Goal: Information Seeking & Learning: Learn about a topic

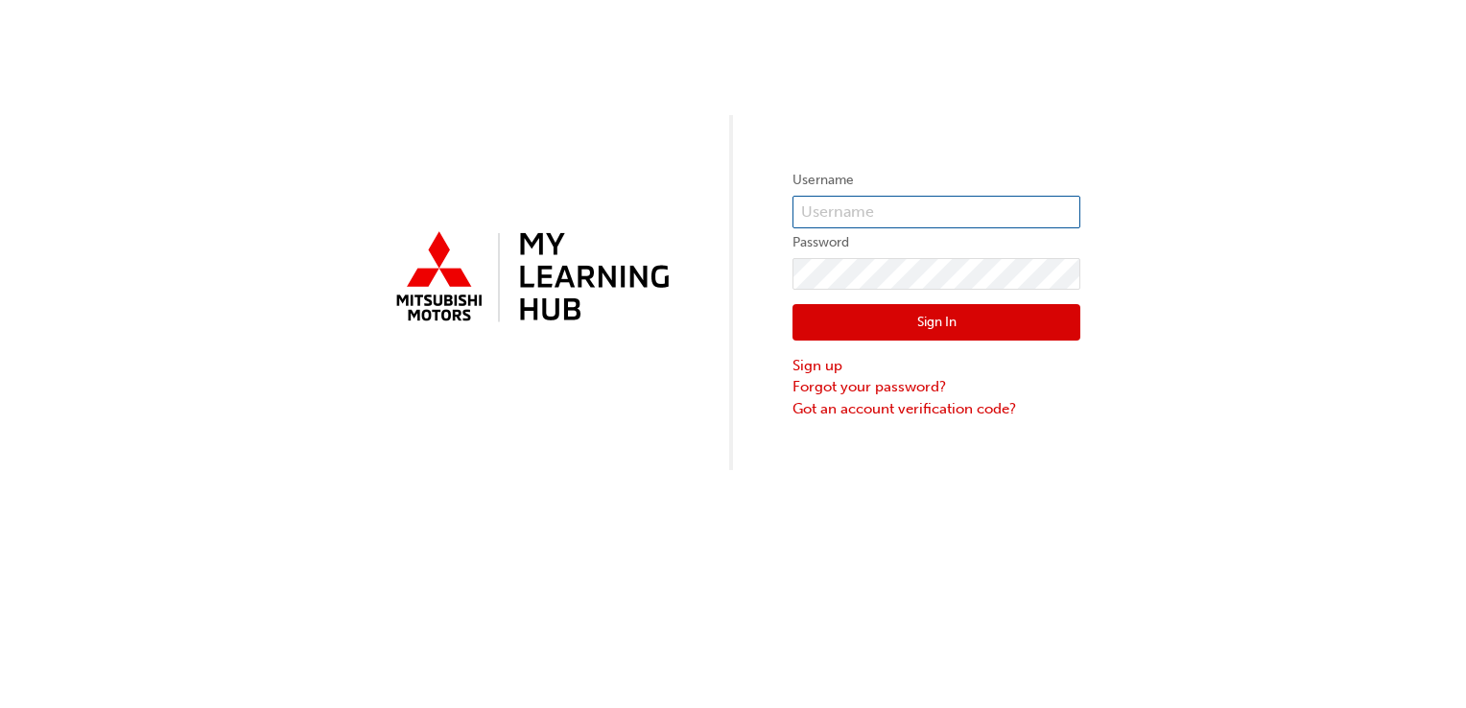
type input "0005826957"
click at [902, 321] on button "Sign In" at bounding box center [936, 322] width 288 height 36
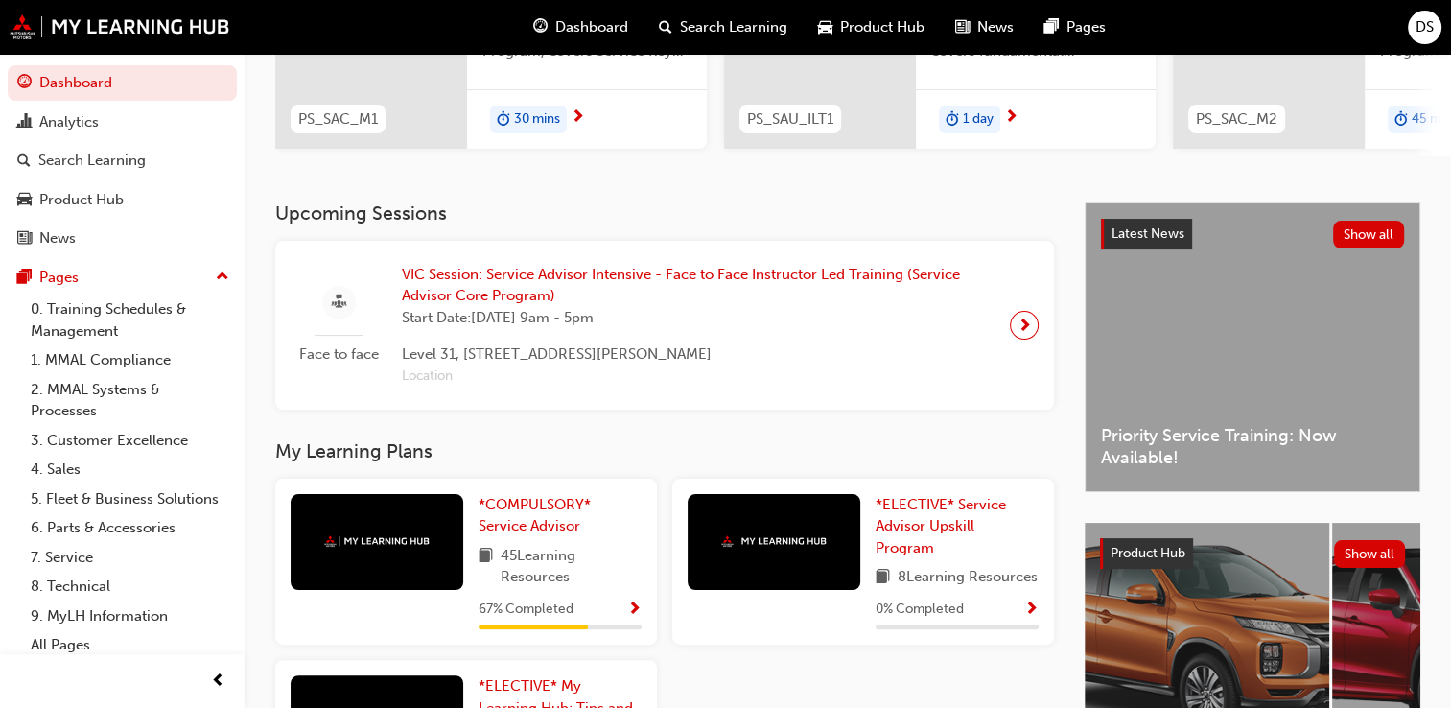
scroll to position [288, 0]
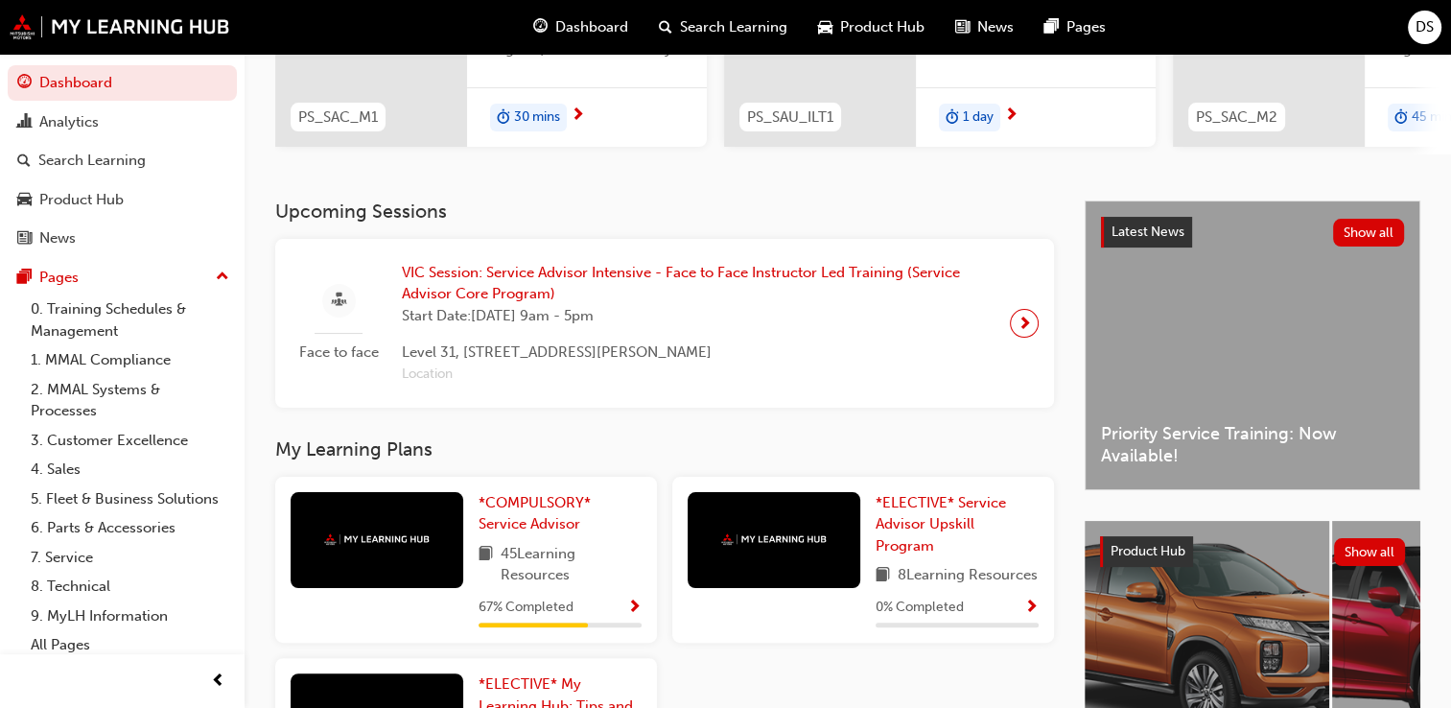
click at [1022, 327] on span "next-icon" at bounding box center [1025, 323] width 14 height 27
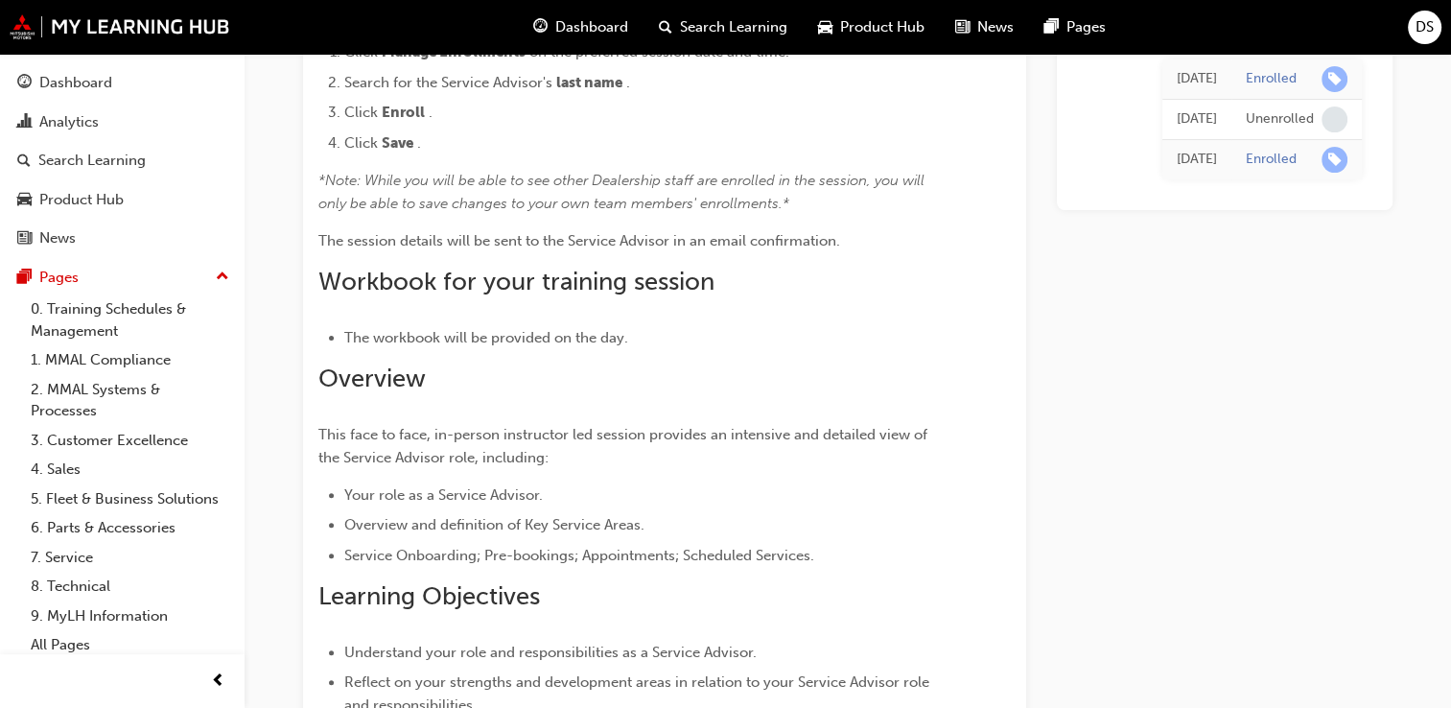
scroll to position [92, 0]
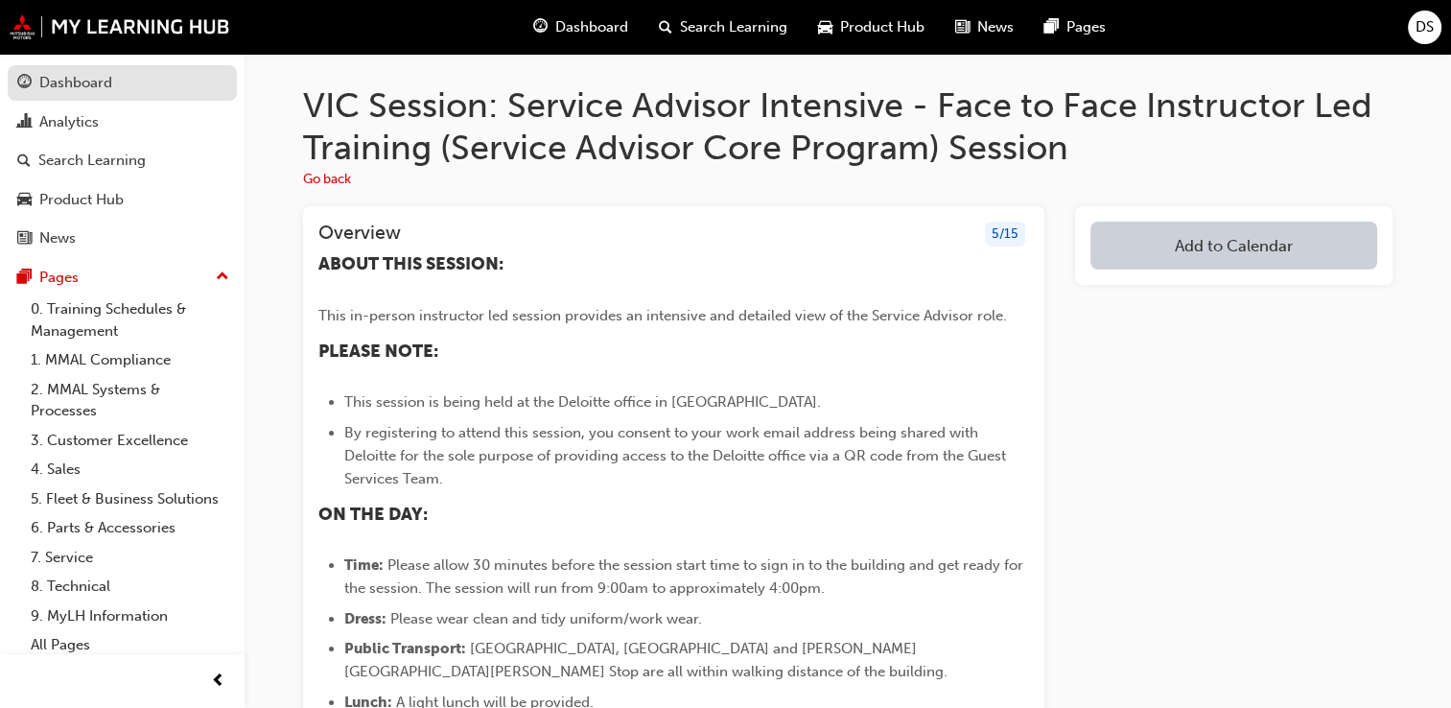
click at [45, 82] on div "Dashboard" at bounding box center [75, 83] width 73 height 22
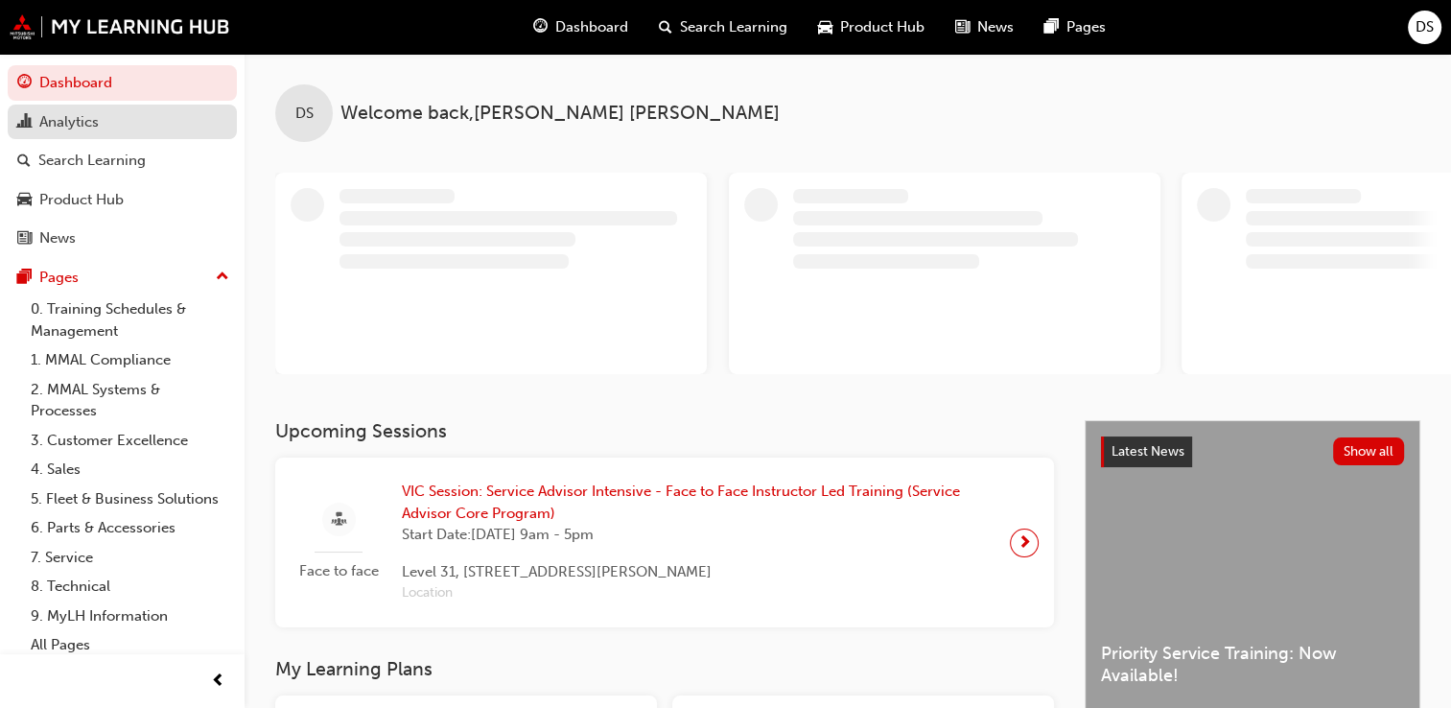
click at [65, 121] on div "Analytics" at bounding box center [68, 122] width 59 height 22
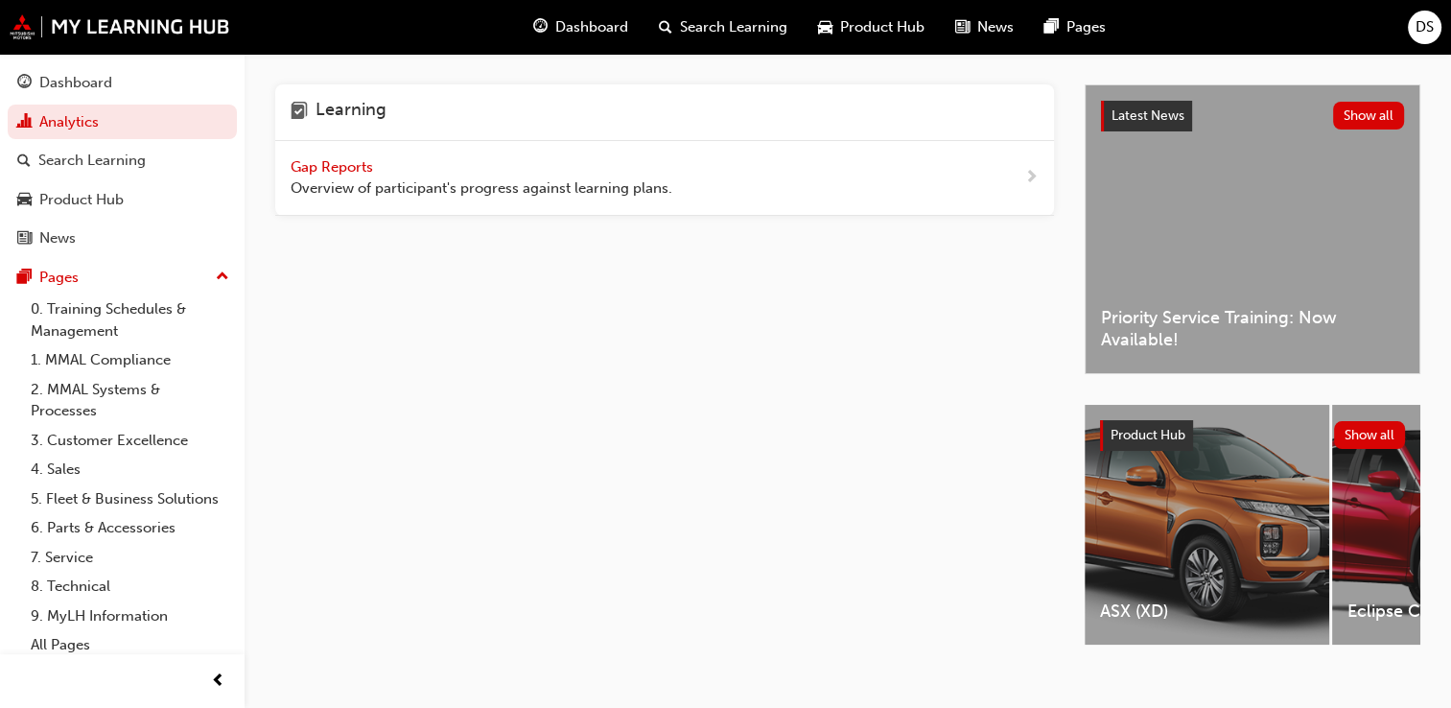
click at [571, 192] on span "Overview of participant's progress against learning plans." at bounding box center [482, 188] width 382 height 22
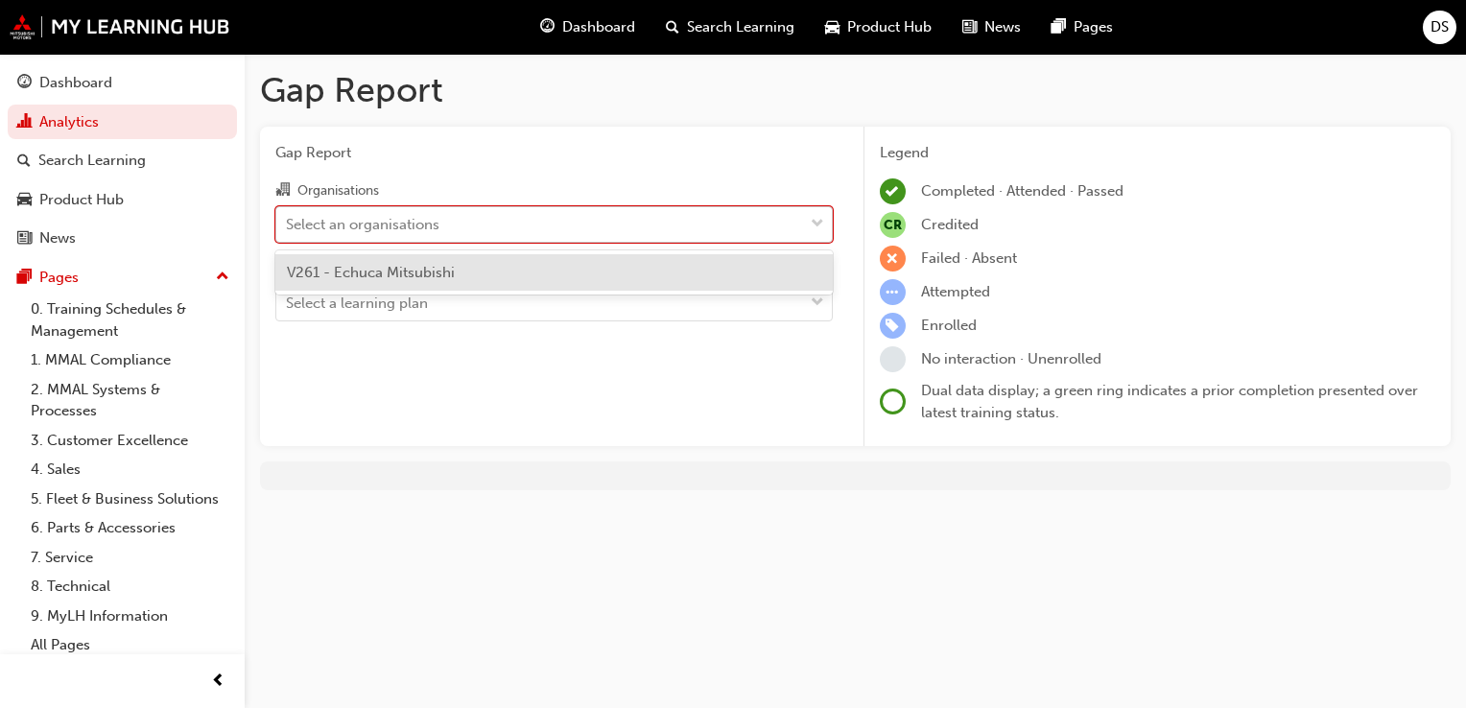
click at [568, 224] on div "Select an organisations" at bounding box center [539, 224] width 527 height 34
click at [288, 224] on input "Organisations option V261 - Echuca Mitsubishi focused, 1 of 1. 1 result availab…" at bounding box center [287, 223] width 2 height 16
click at [564, 274] on div "V261 - Echuca Mitsubishi" at bounding box center [553, 272] width 557 height 37
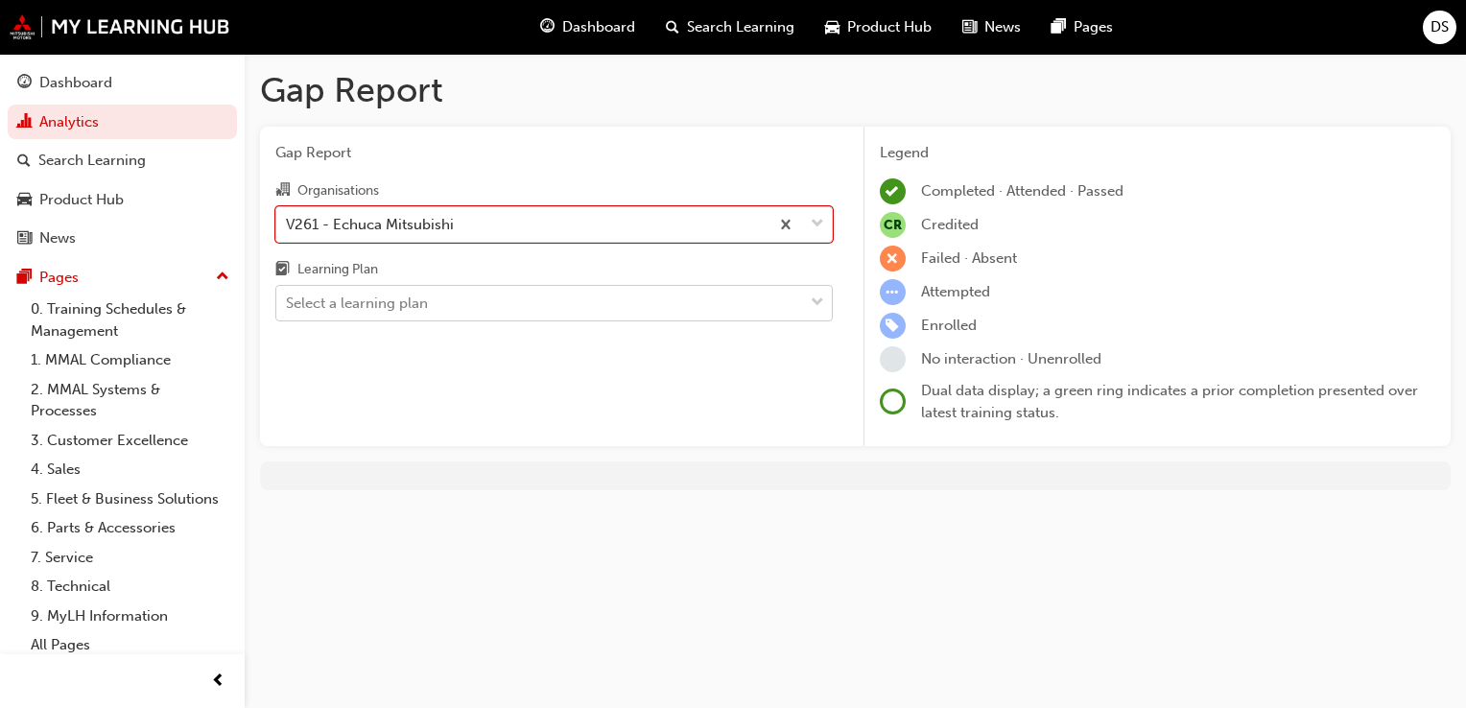
click at [564, 309] on div "Select a learning plan" at bounding box center [539, 304] width 527 height 34
click at [288, 309] on input "Learning Plan Select a learning plan" at bounding box center [287, 302] width 2 height 16
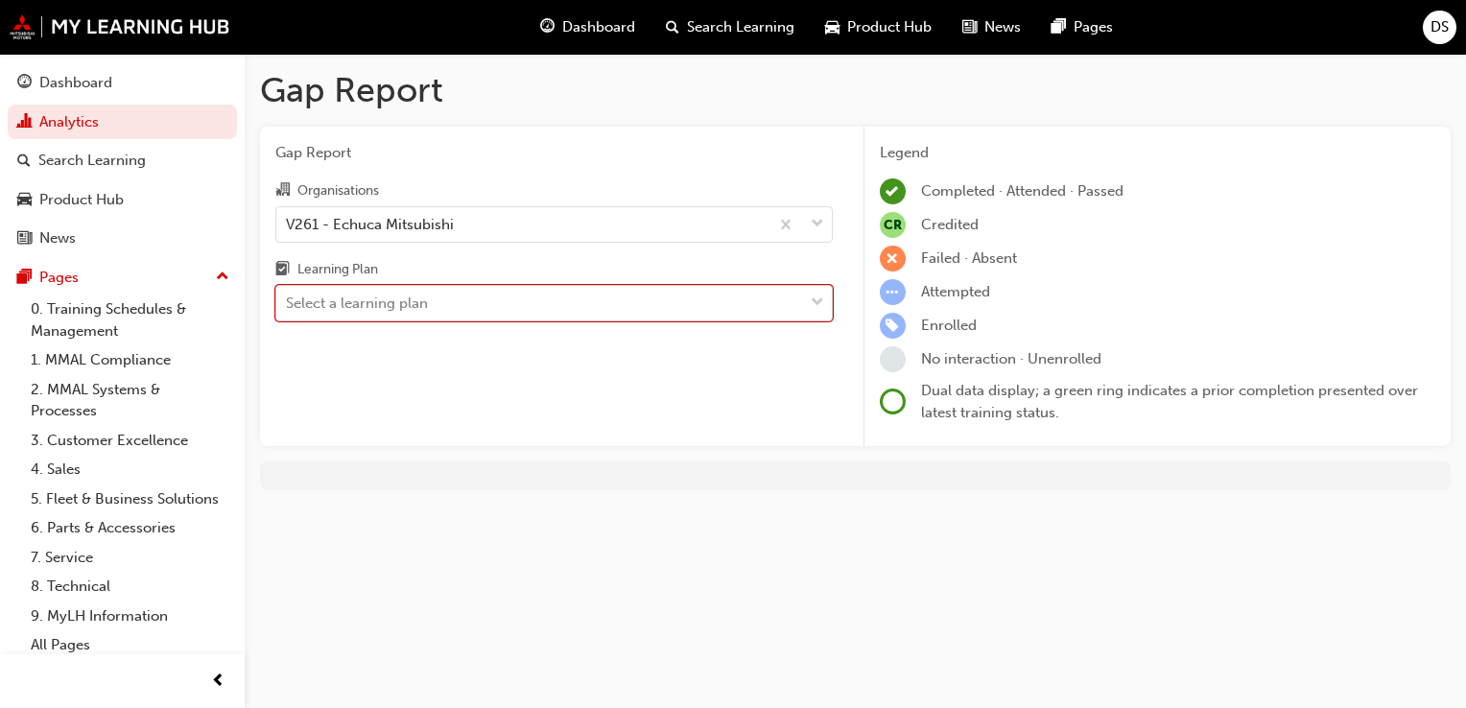
click at [564, 309] on div "Select a learning plan" at bounding box center [539, 304] width 527 height 34
click at [288, 309] on input "Learning Plan 0 results available. Select is focused ,type to refine list, pres…" at bounding box center [287, 302] width 2 height 16
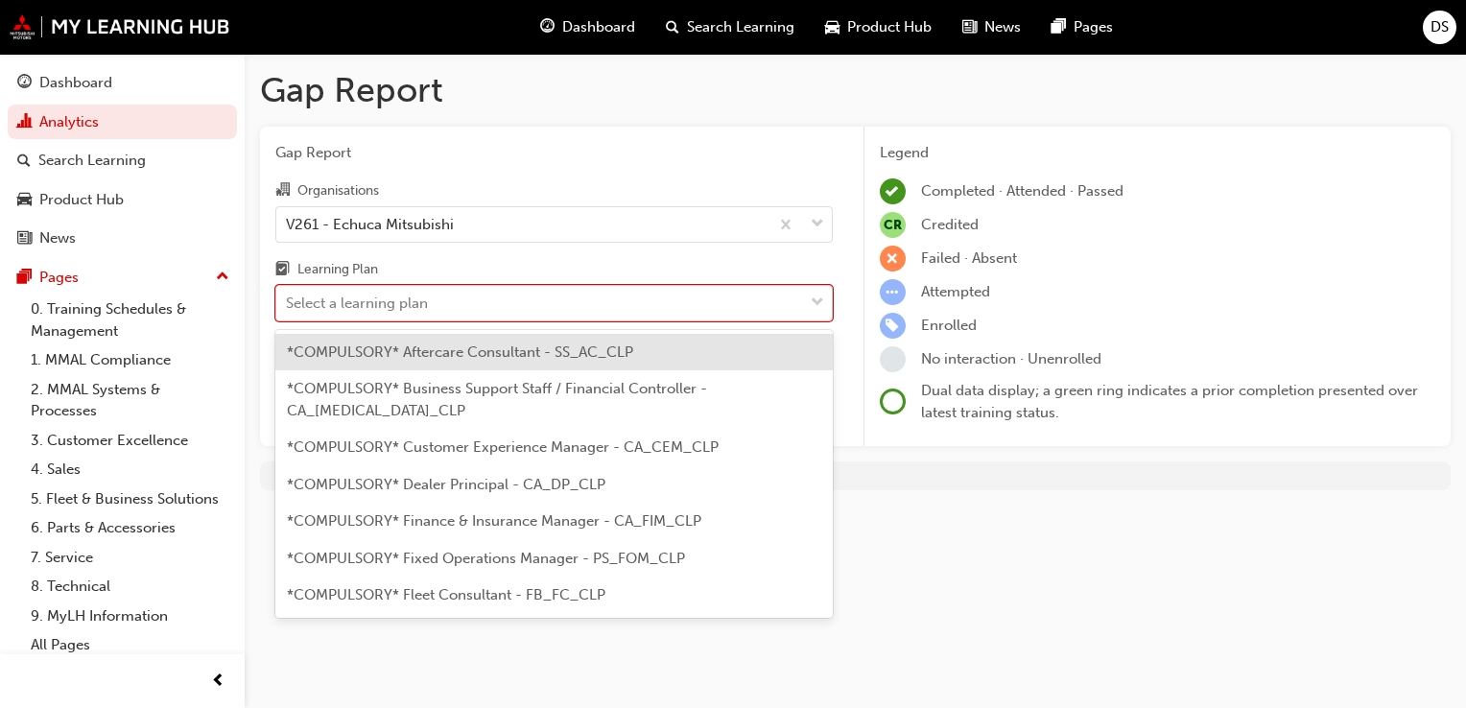
click at [817, 308] on span "down-icon" at bounding box center [817, 303] width 13 height 25
click at [288, 308] on input "Learning Plan option *COMPULSORY* Aftercare Consultant - SS_AC_CLP focused, 1 o…" at bounding box center [287, 302] width 2 height 16
click at [698, 365] on div "*COMPULSORY* Aftercare Consultant - SS_AC_CLP" at bounding box center [553, 352] width 557 height 37
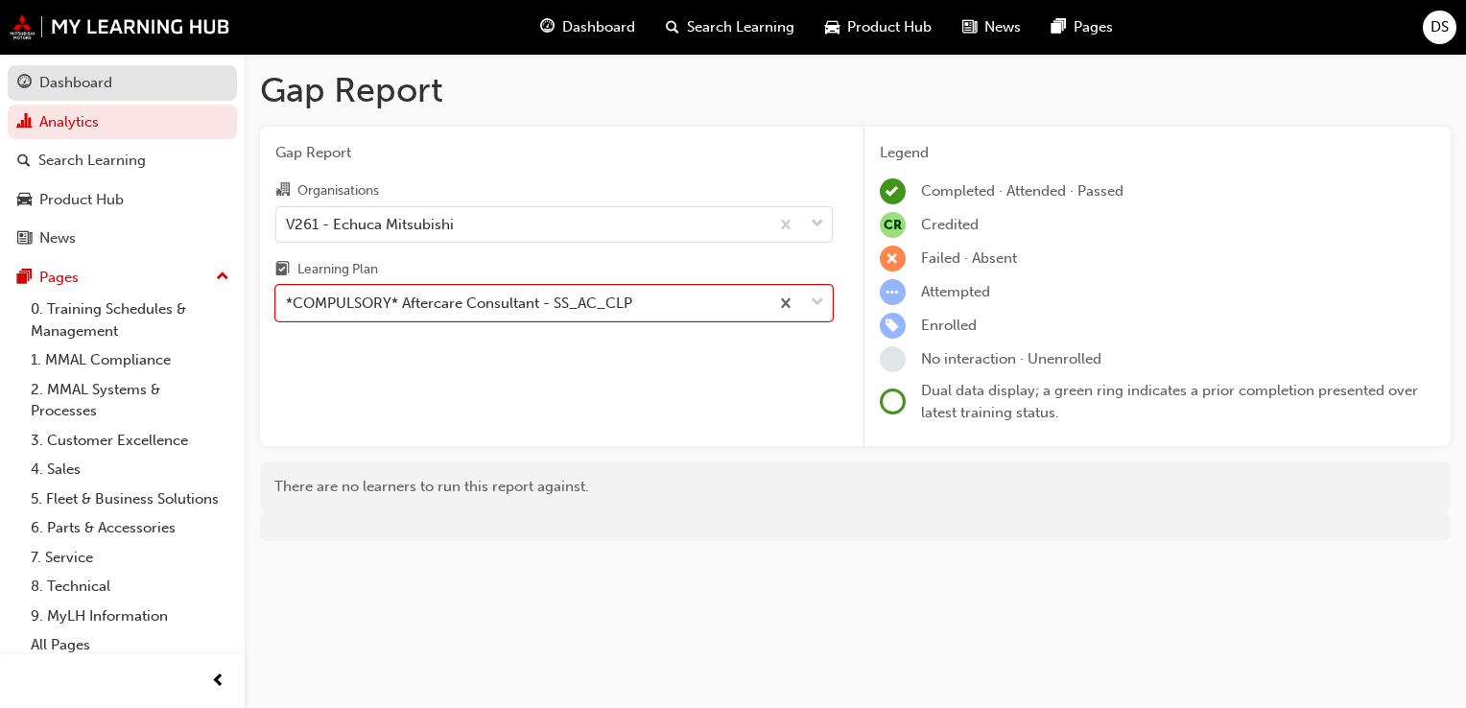
click at [69, 72] on div "Dashboard" at bounding box center [75, 83] width 73 height 22
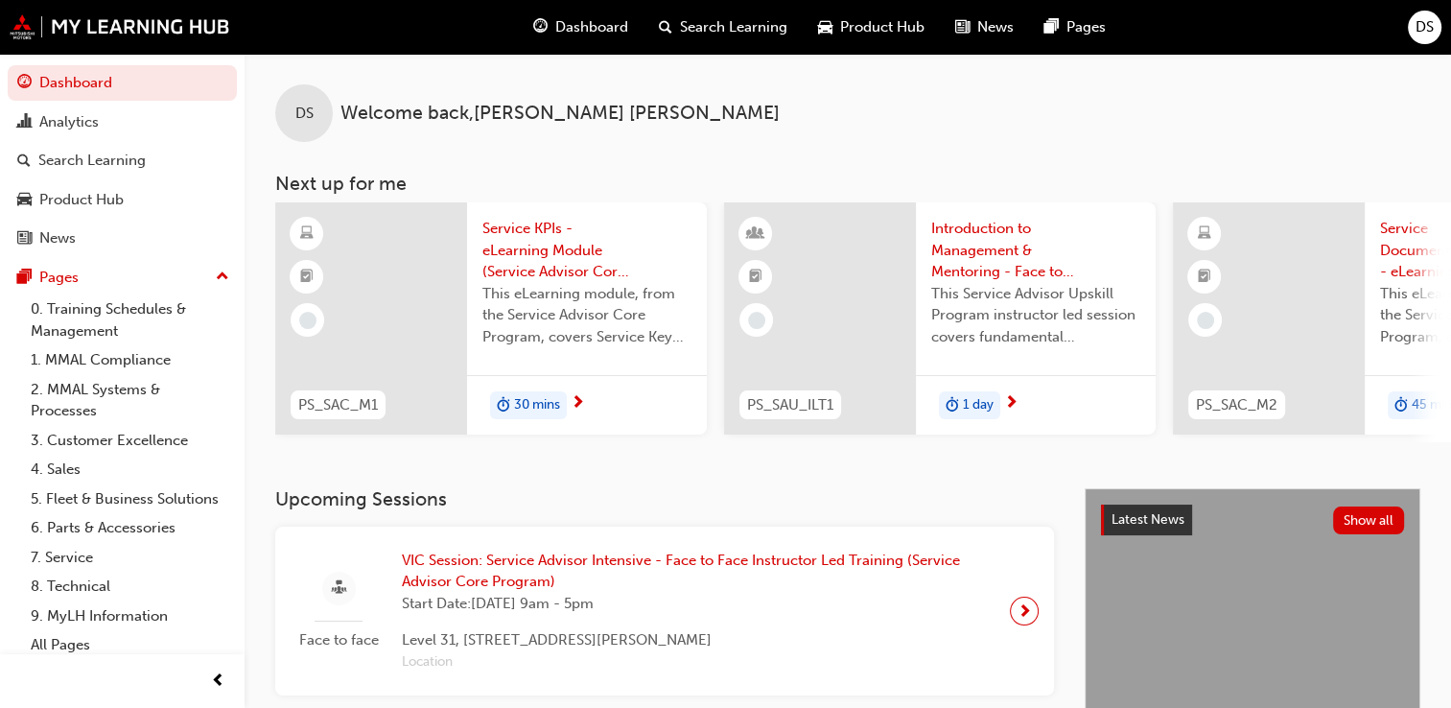
click at [531, 270] on span "Service KPIs - eLearning Module (Service Advisor Core Program)" at bounding box center [586, 250] width 209 height 65
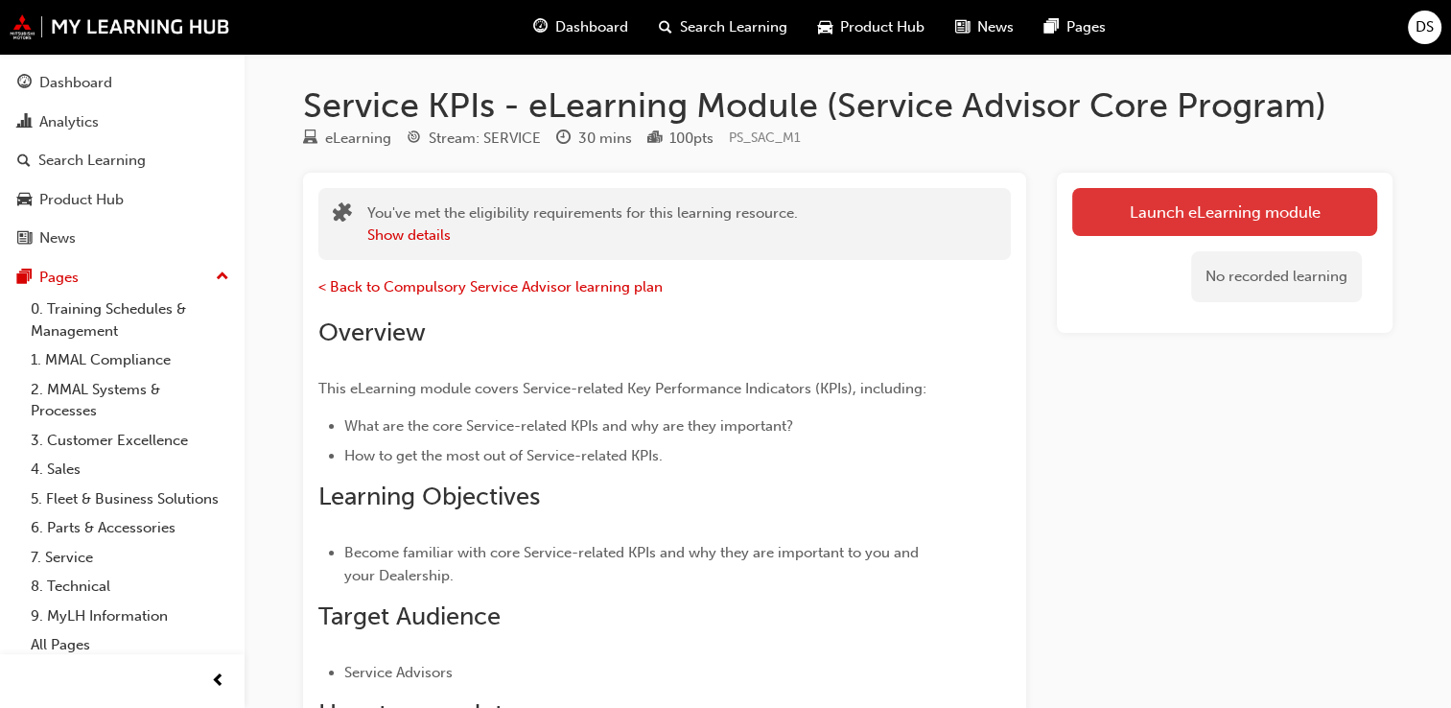
click at [1135, 205] on link "Launch eLearning module" at bounding box center [1224, 212] width 305 height 48
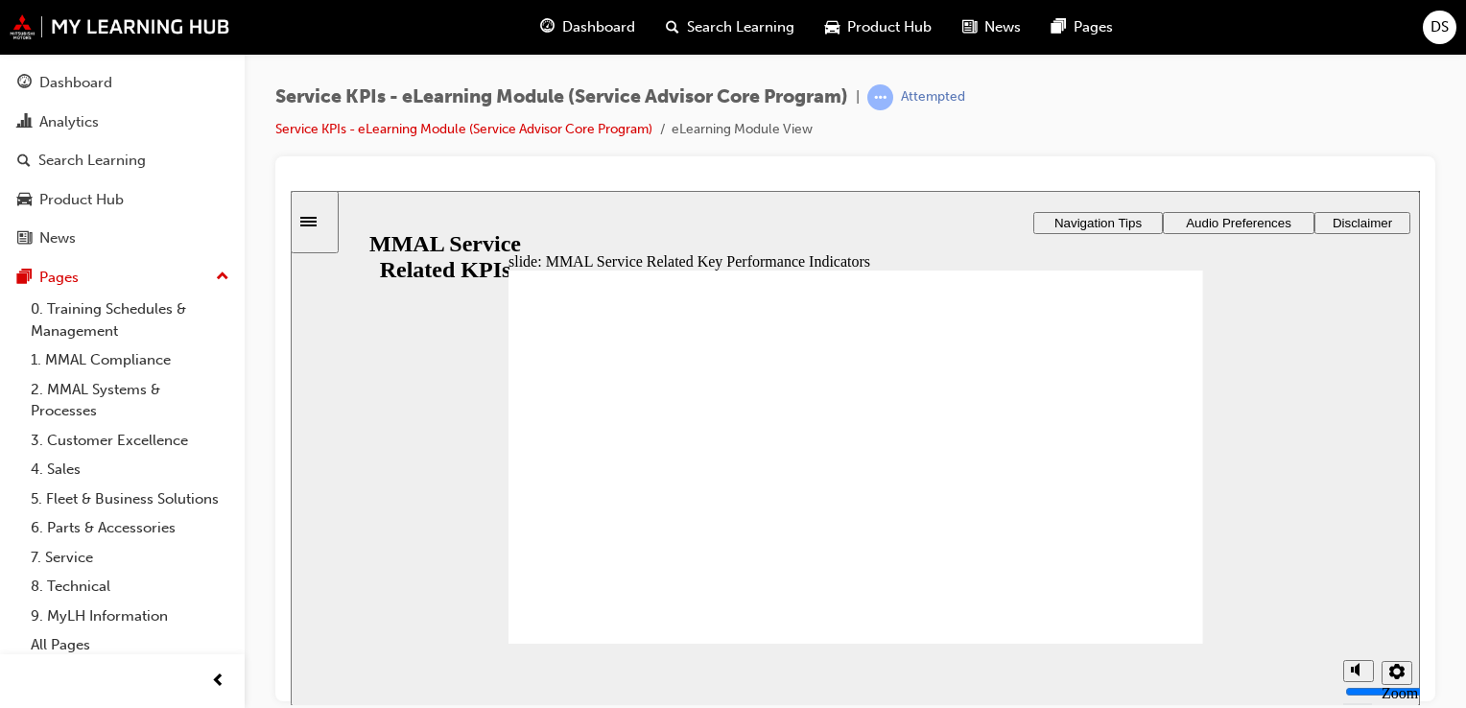
click at [1283, 291] on div "slide: Hello and welcome Rectangle 1 Rectangle 3 Hello and welcome Welcome to t…" at bounding box center [855, 447] width 1129 height 515
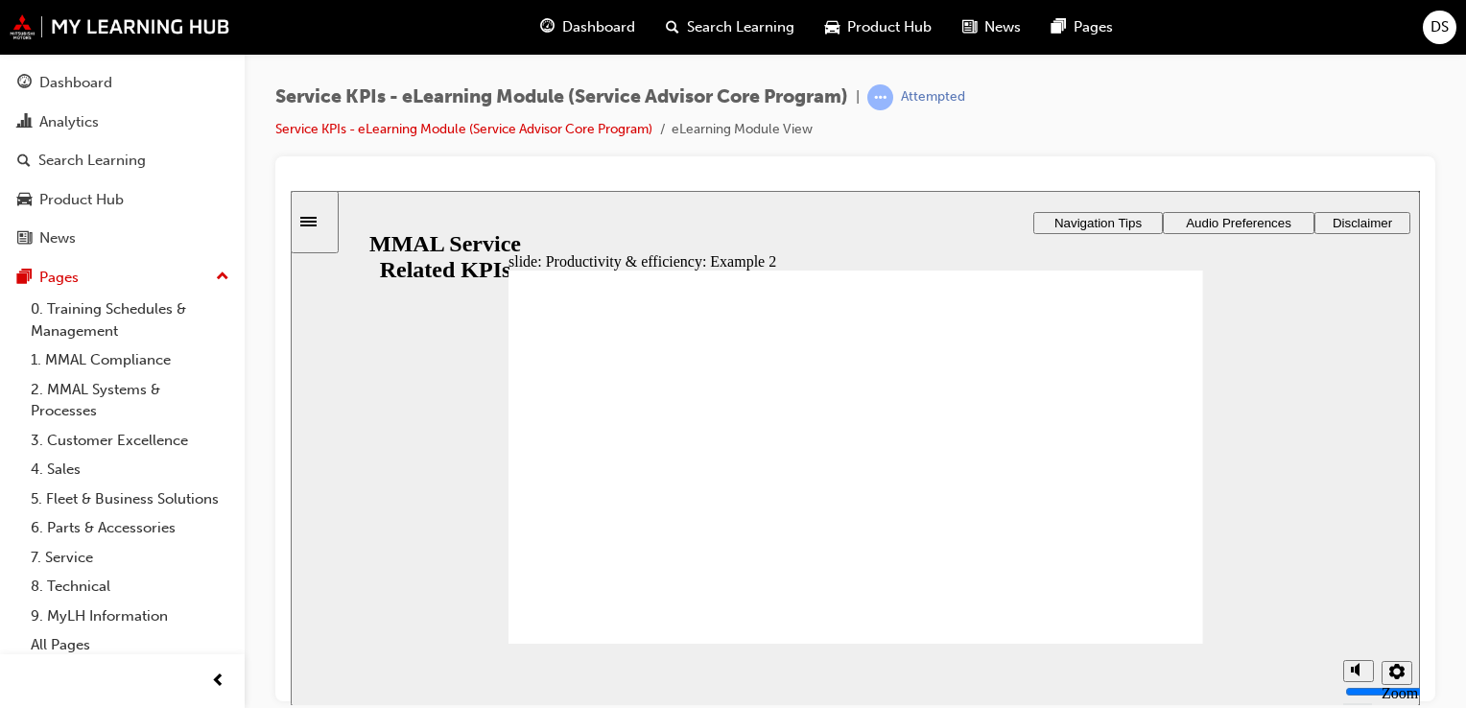
radio input "true"
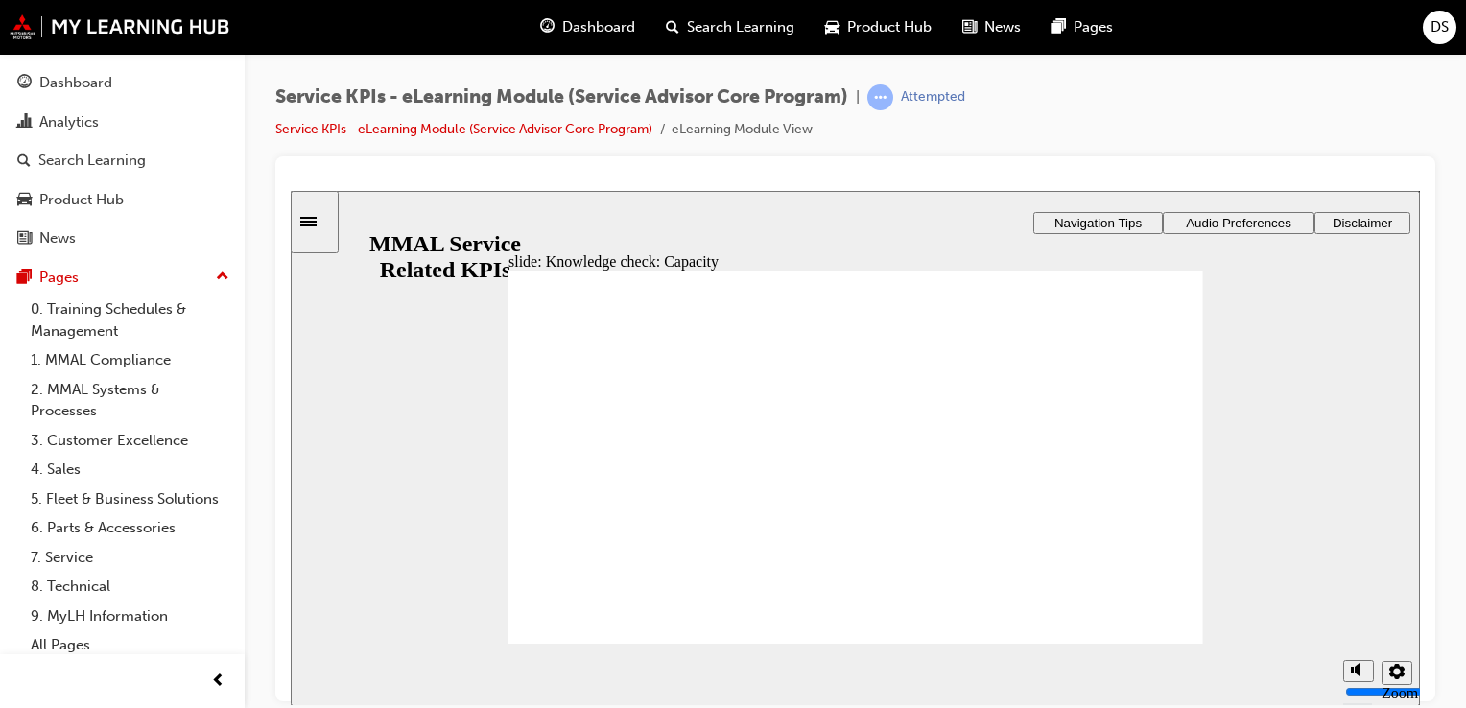
radio input "true"
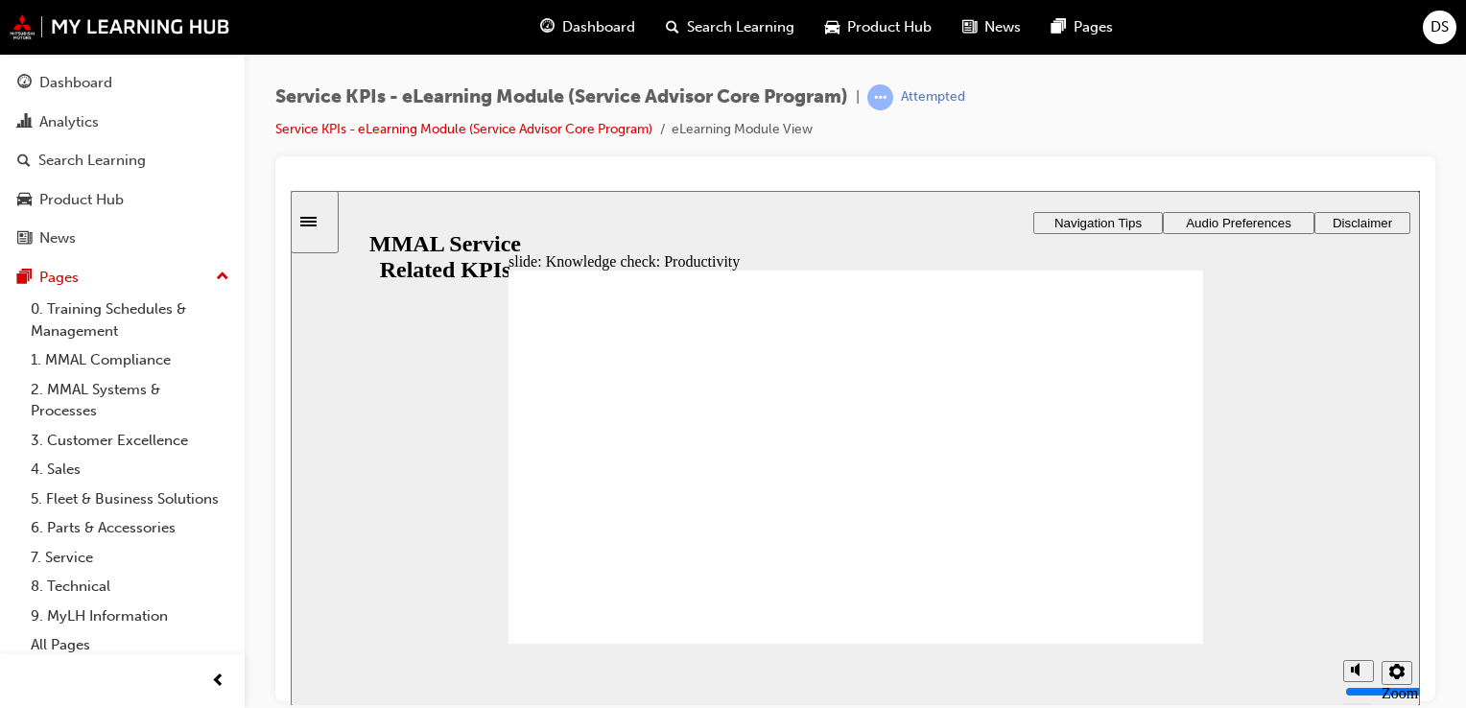
radio input "true"
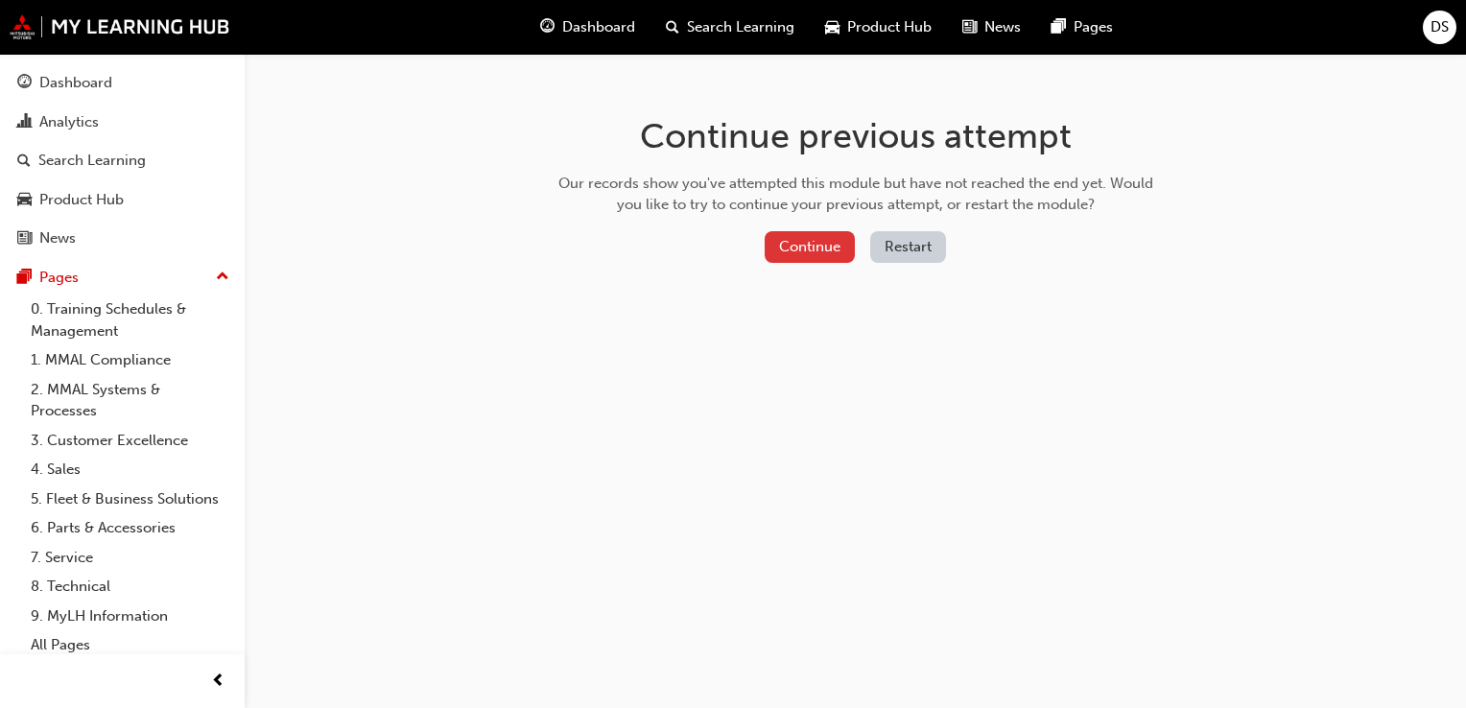
click at [802, 248] on button "Continue" at bounding box center [809, 247] width 90 height 32
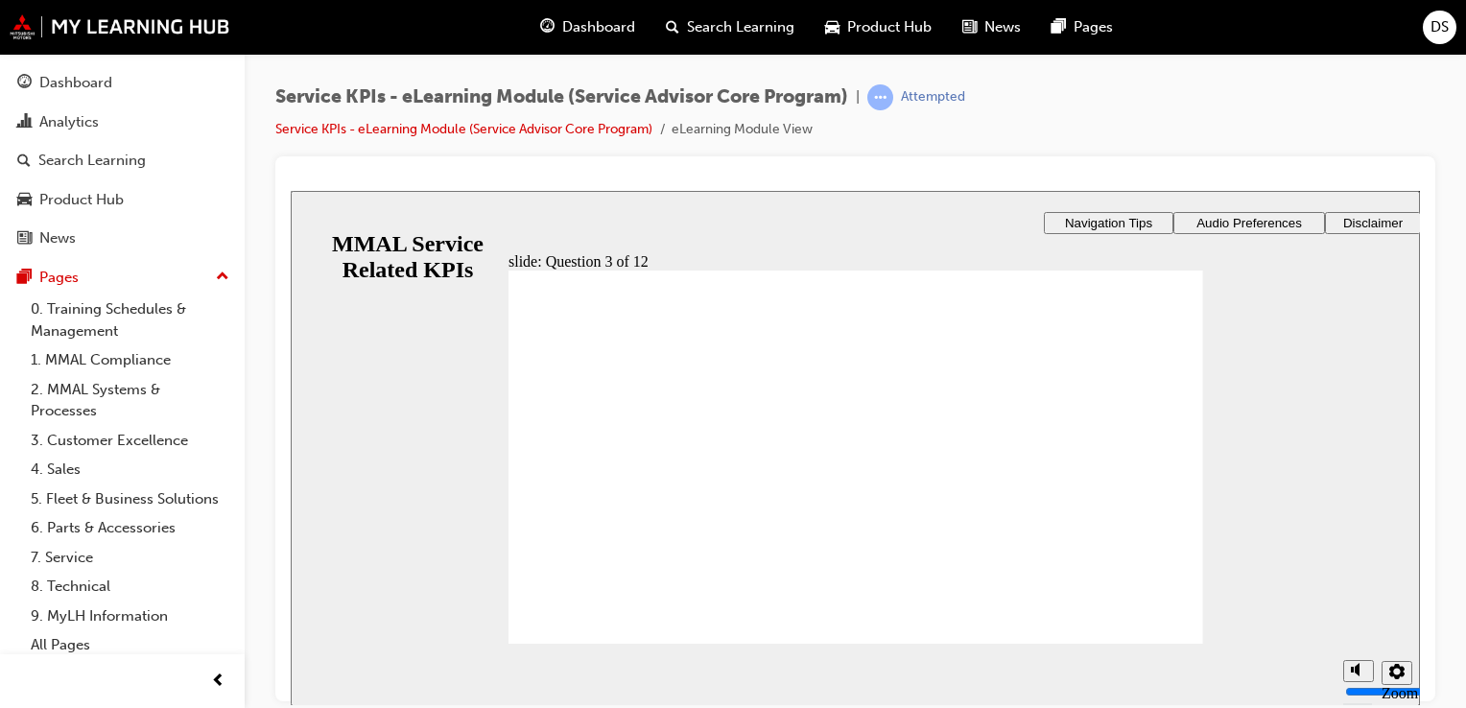
radio input "true"
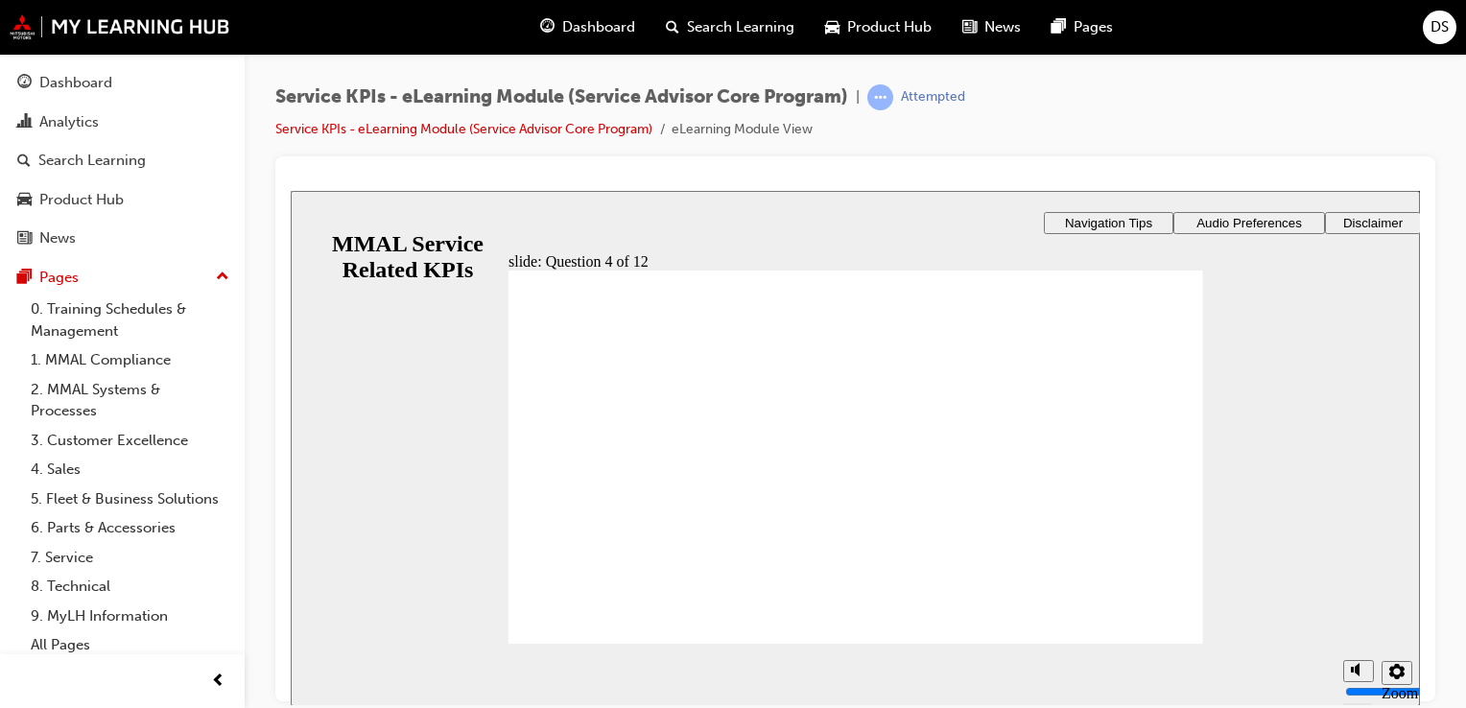
checkbox input "true"
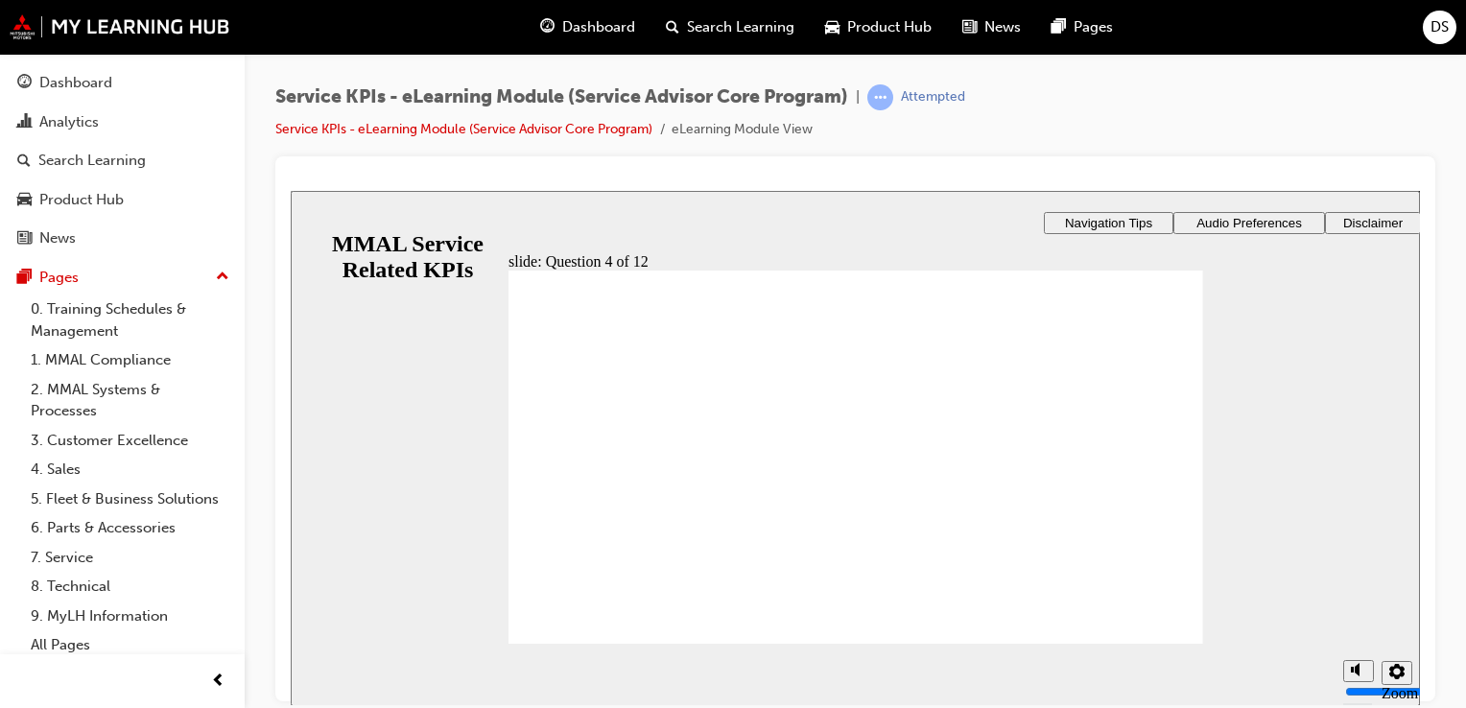
checkbox input "true"
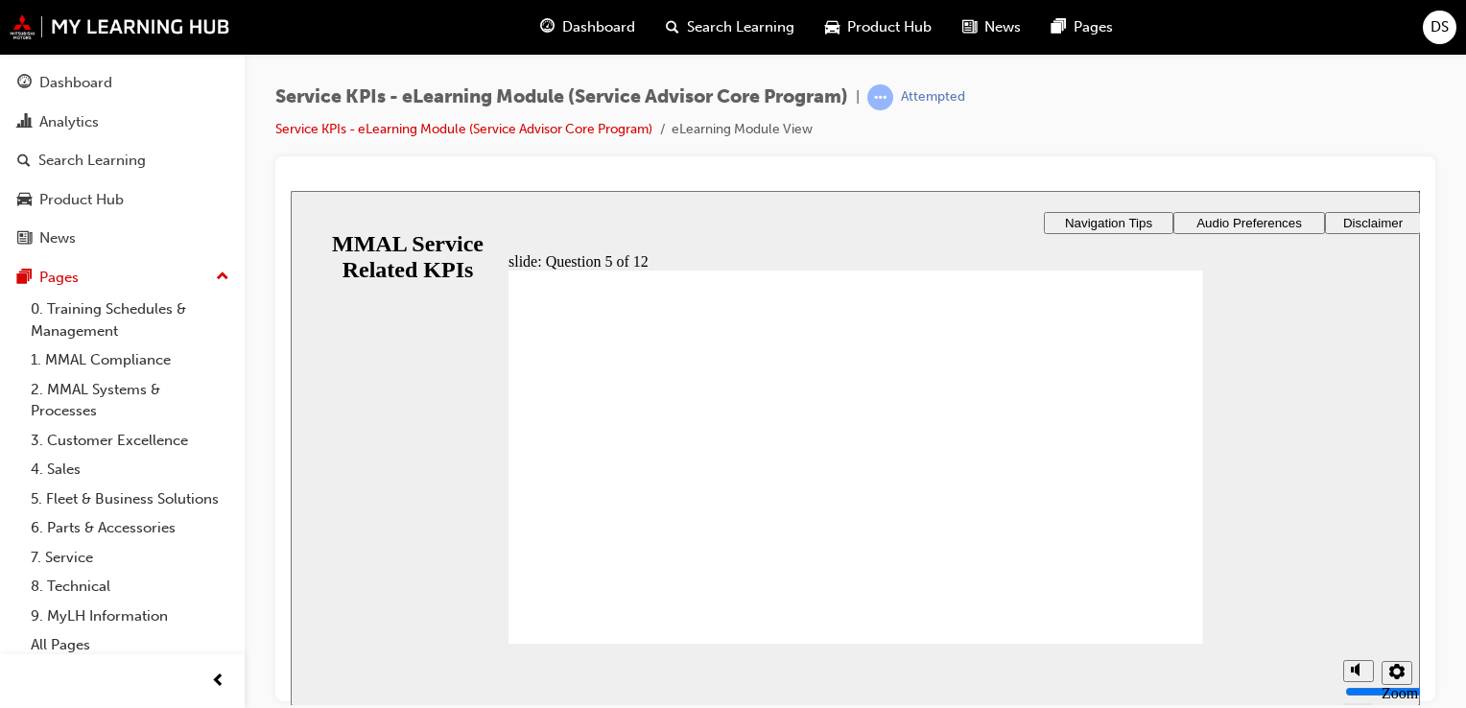
radio input "true"
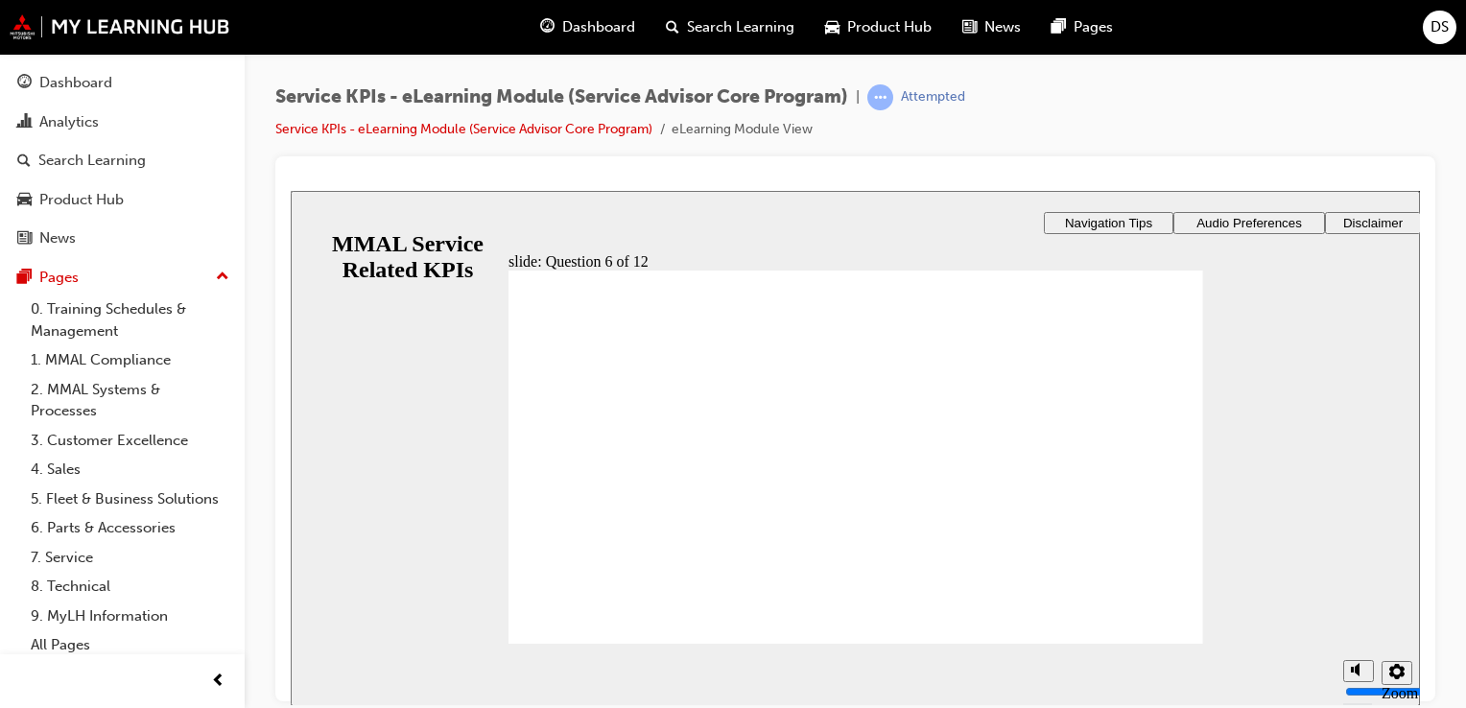
radio input "true"
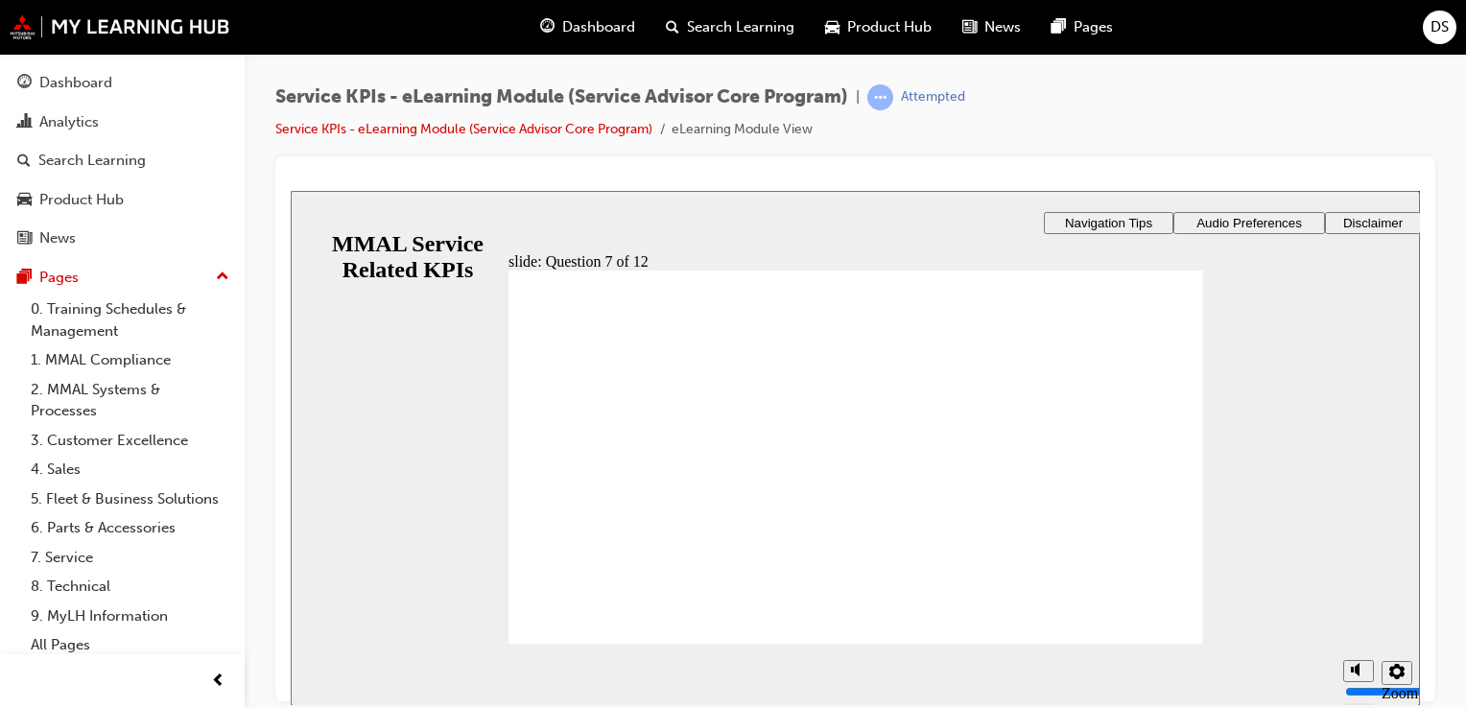
radio input "true"
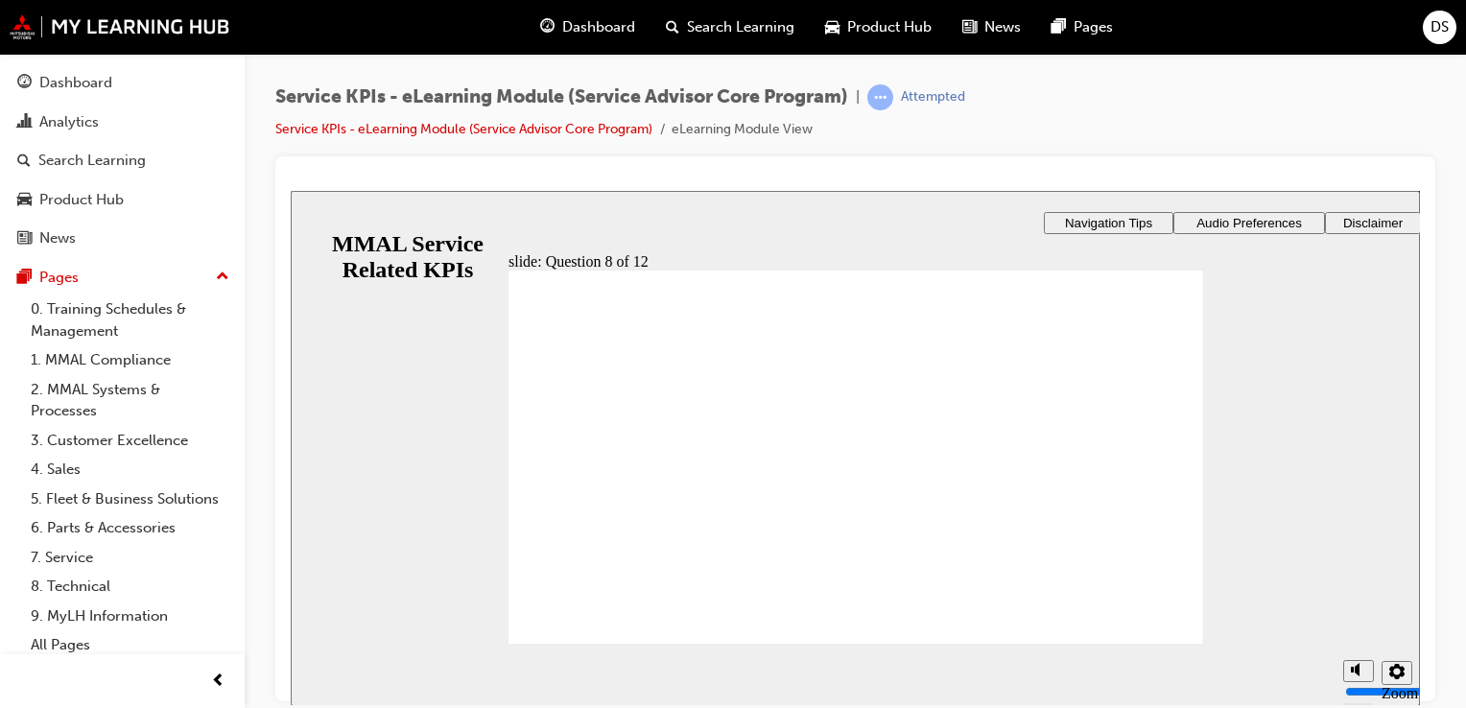
radio input "true"
drag, startPoint x: 555, startPoint y: 606, endPoint x: 820, endPoint y: 648, distance: 268.1
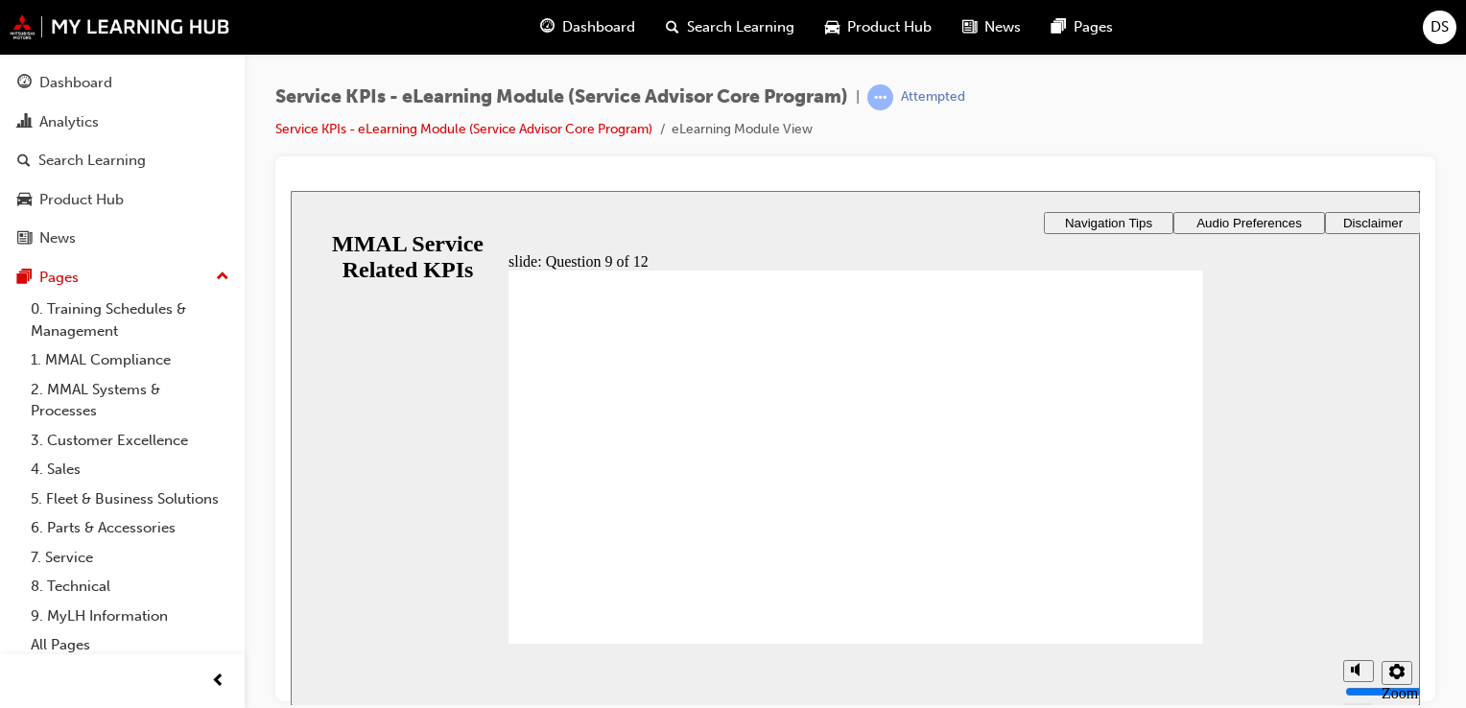
radio input "true"
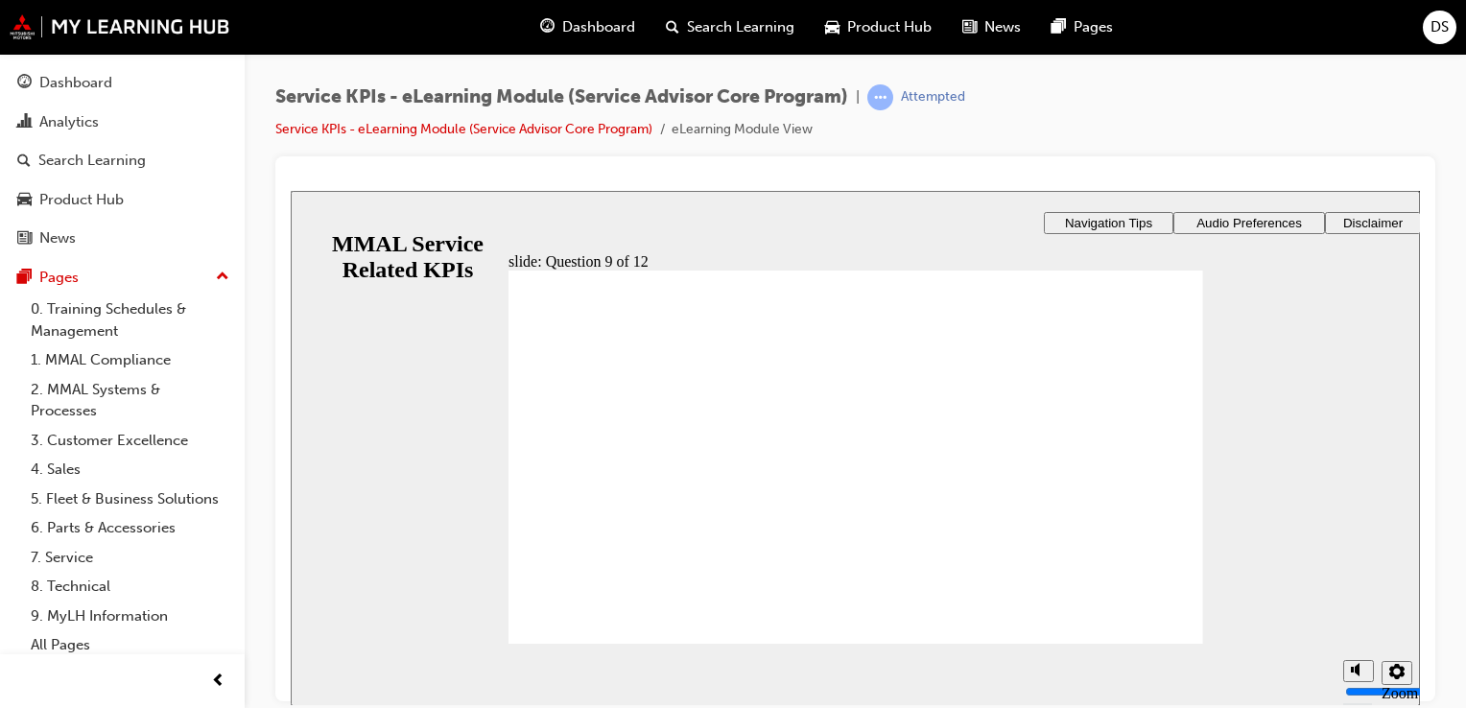
radio input "true"
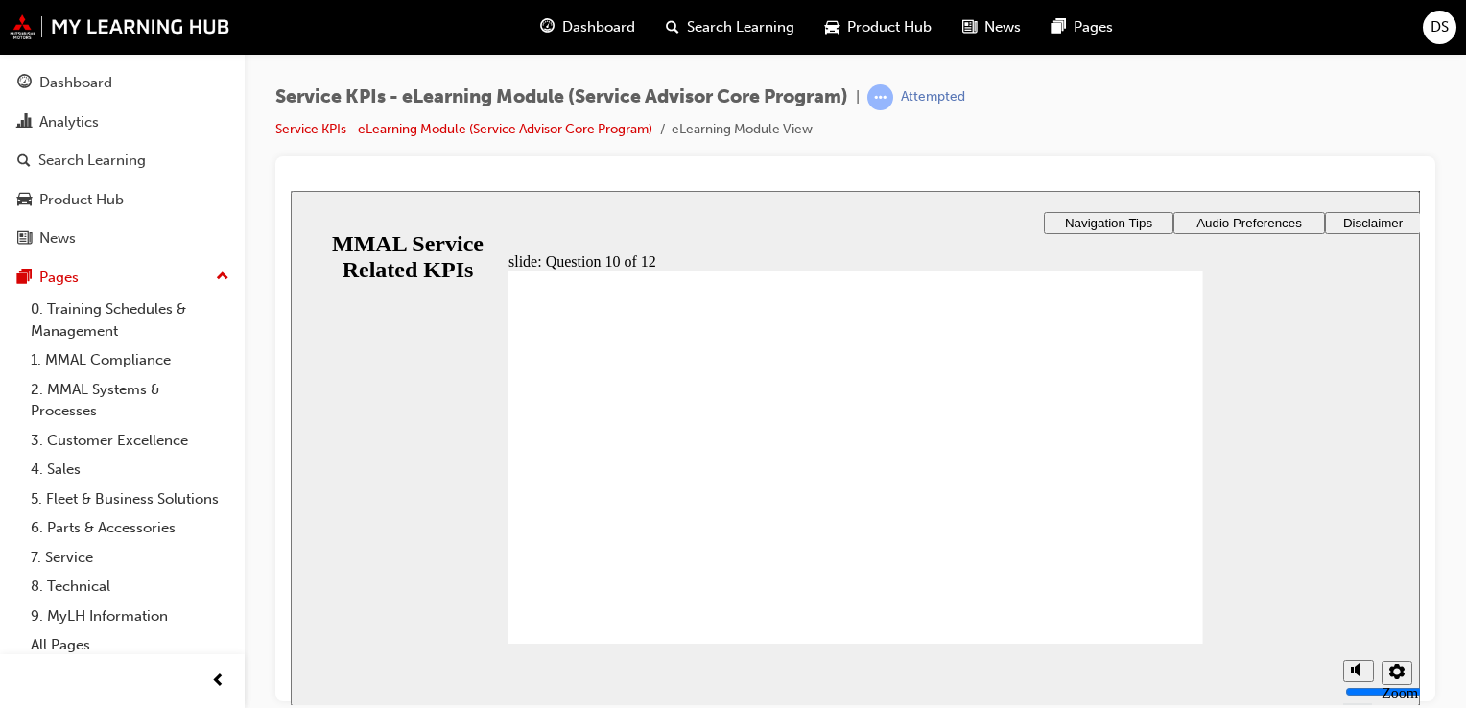
radio input "true"
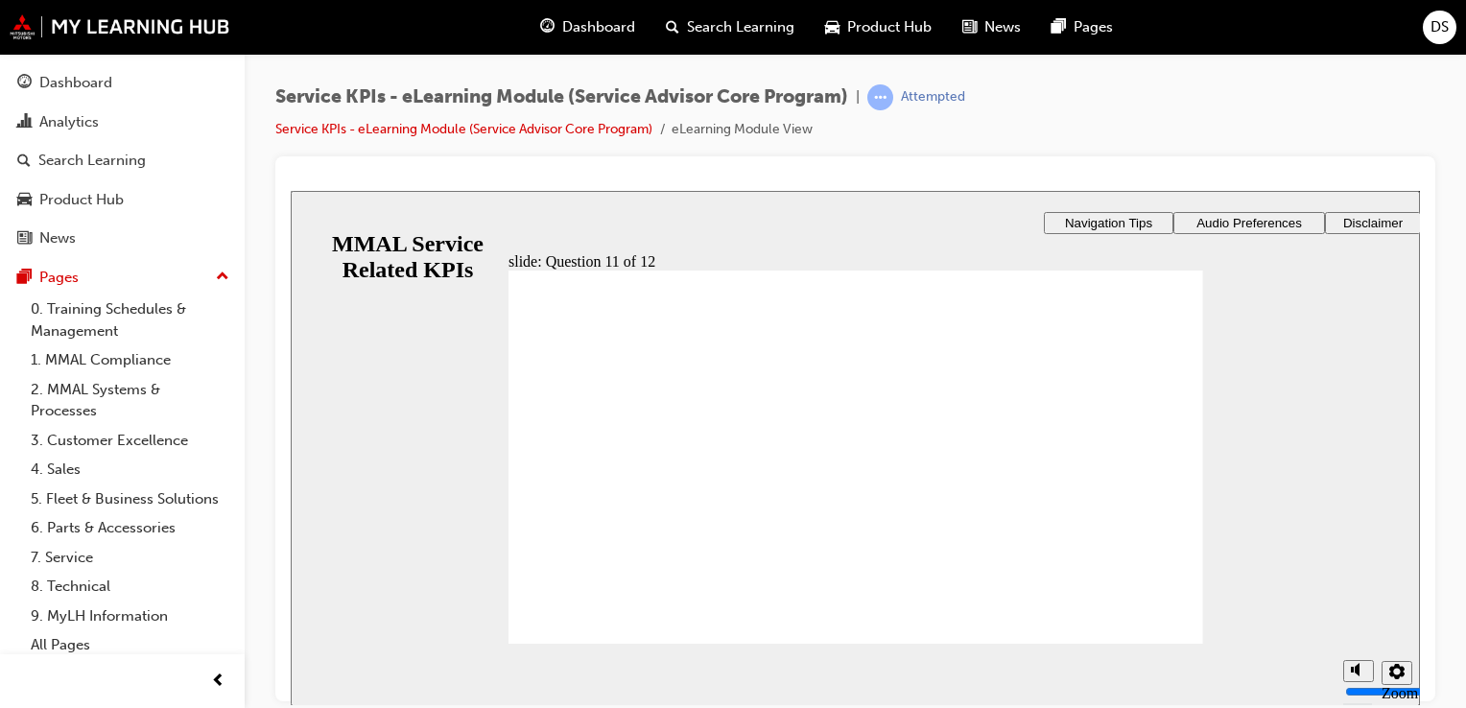
radio input "true"
